Goal: Find specific page/section: Find specific page/section

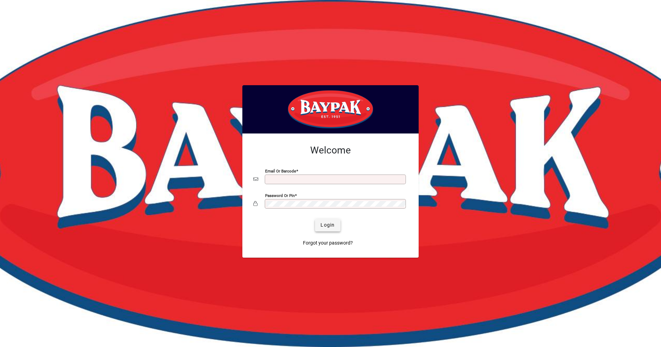
type input "**********"
click at [331, 223] on span "Login" at bounding box center [328, 224] width 14 height 7
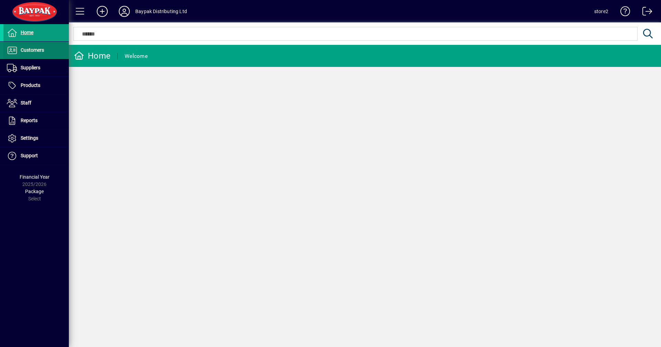
click at [22, 50] on span "Customers" at bounding box center [32, 50] width 23 height 6
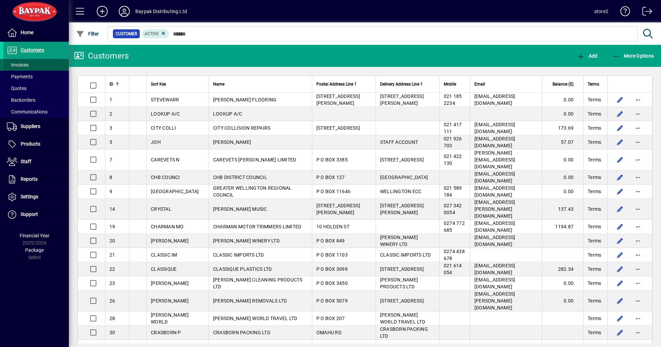
click at [24, 65] on span "Invoices" at bounding box center [18, 65] width 22 height 6
